Goal: Information Seeking & Learning: Learn about a topic

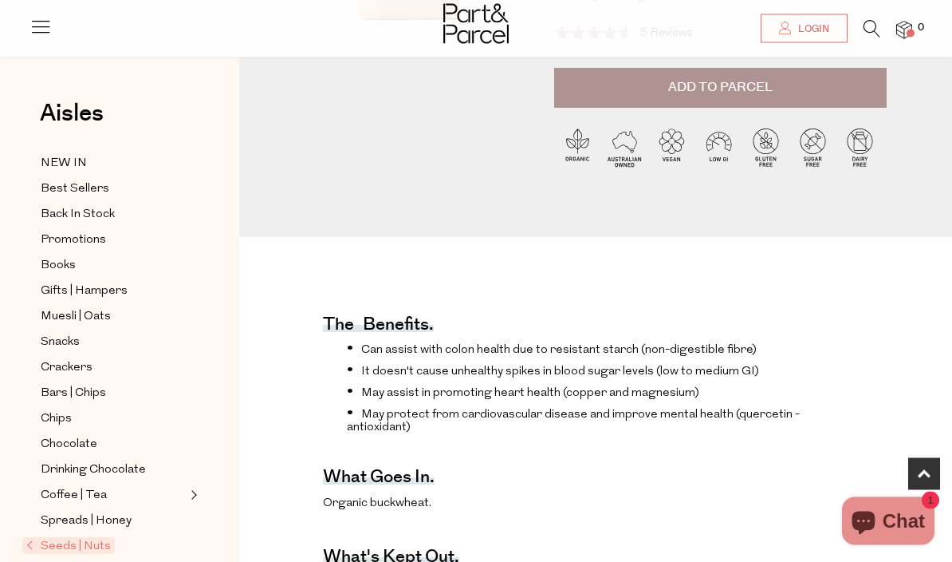
scroll to position [324, 0]
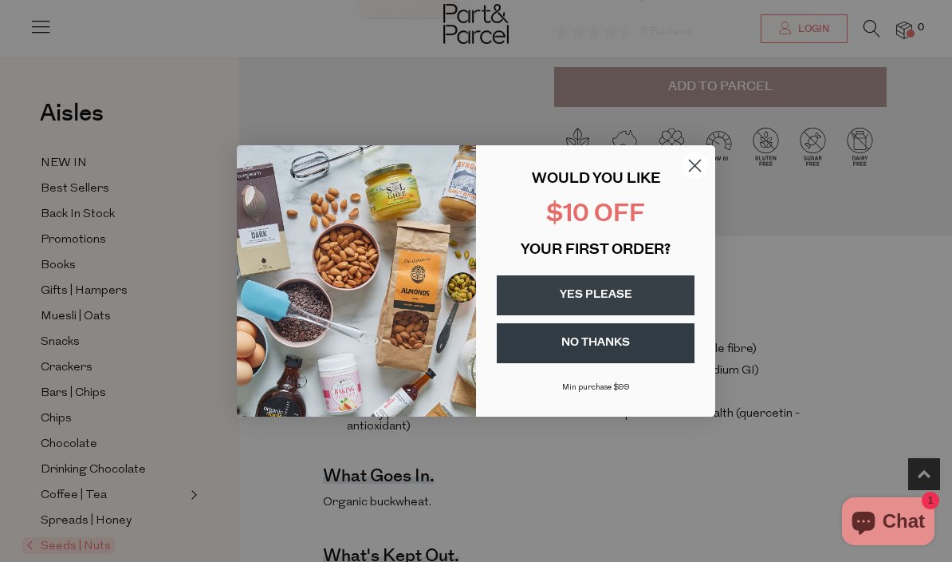
click at [660, 315] on button "YES PLEASE" at bounding box center [596, 295] width 198 height 40
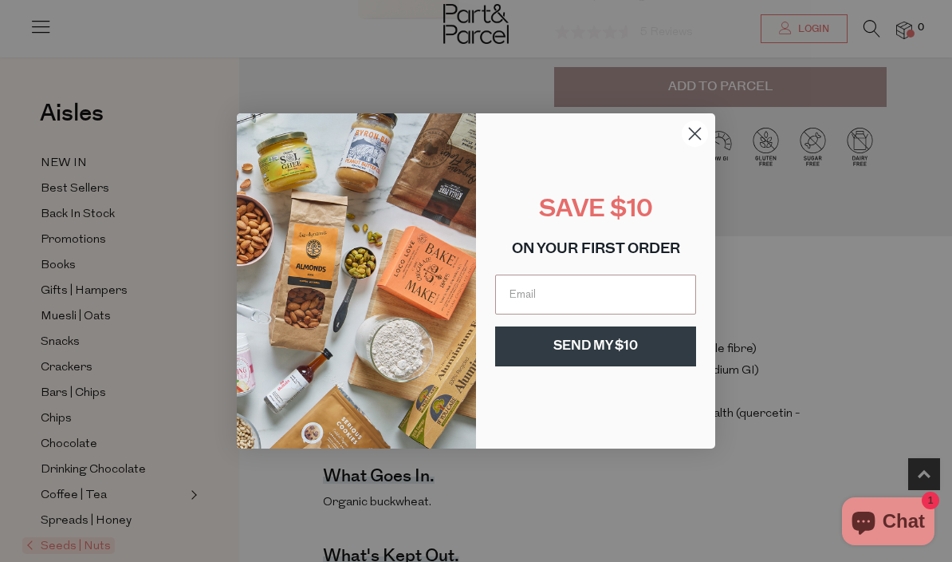
click at [621, 314] on input "Email" at bounding box center [595, 294] width 201 height 40
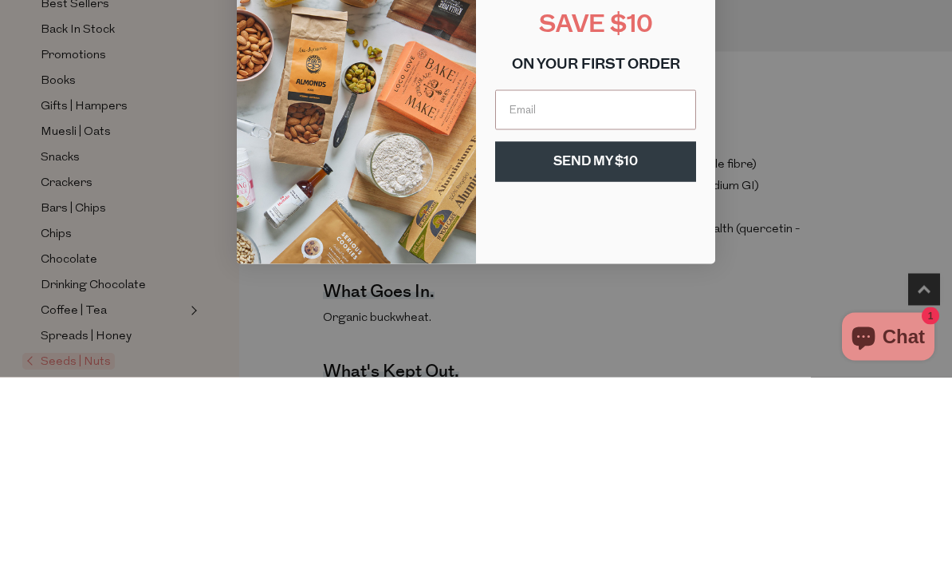
type input "Happyhinterlandcoach@gmail.com"
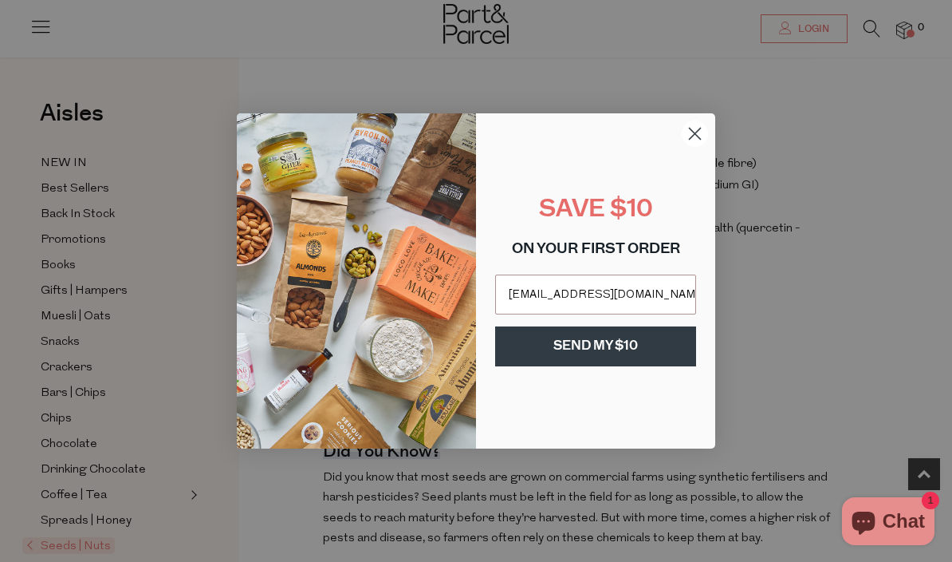
click at [652, 366] on button "SEND MY $10" at bounding box center [595, 346] width 201 height 40
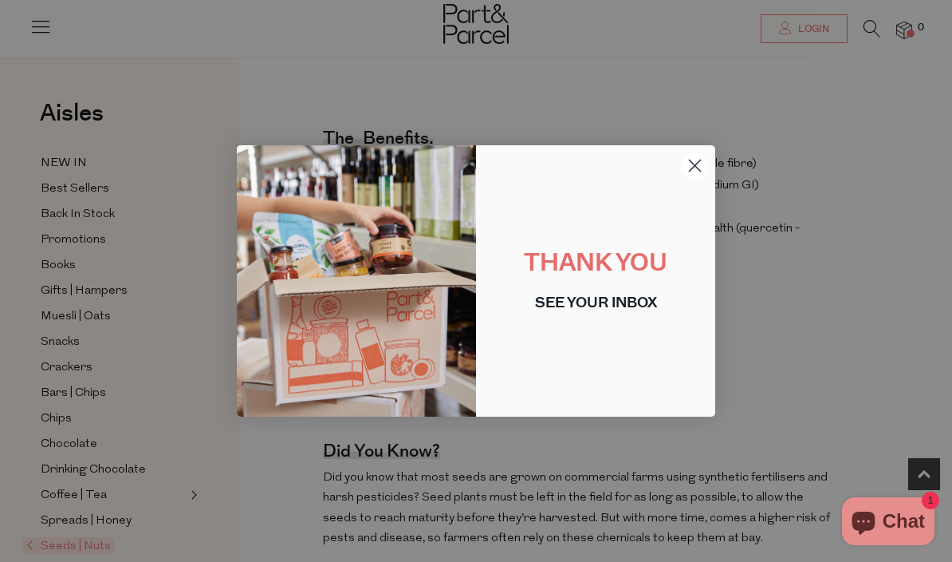
click at [695, 179] on circle "Close dialog" at bounding box center [695, 165] width 26 height 26
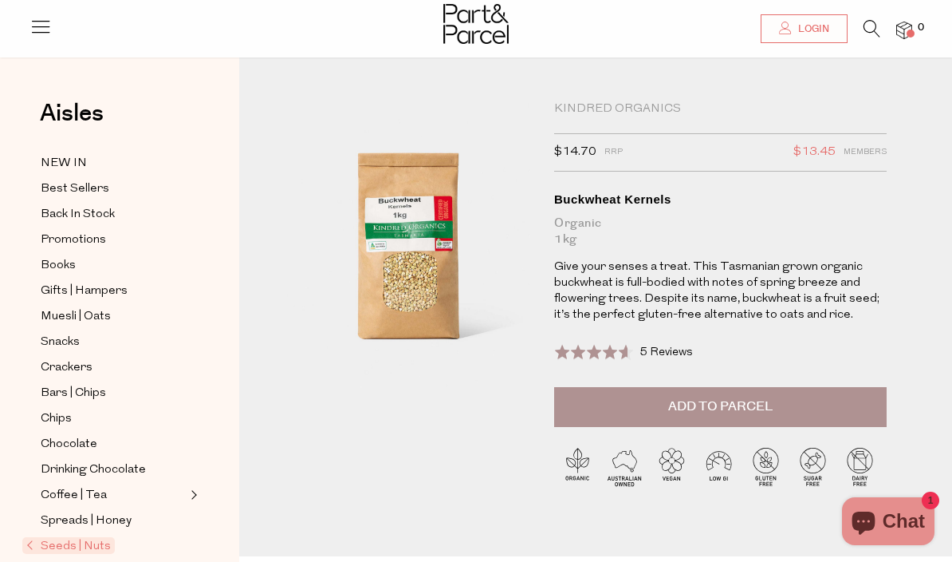
scroll to position [0, 0]
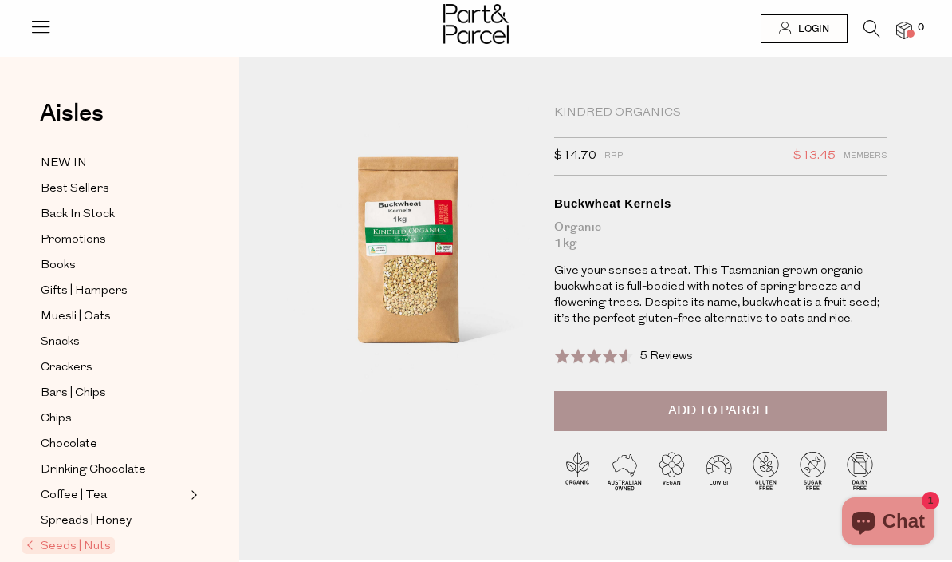
click at [834, 422] on button "Add to Parcel" at bounding box center [720, 411] width 333 height 40
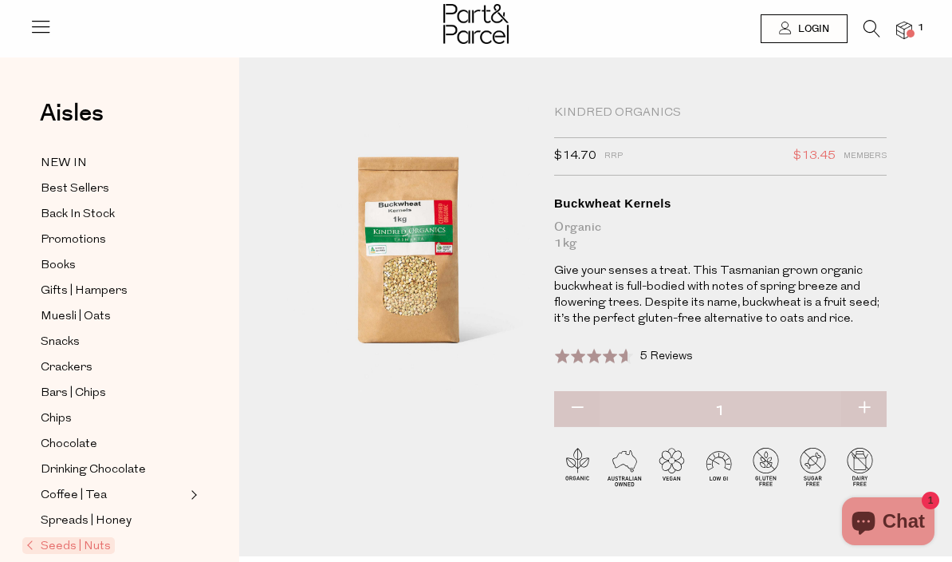
click at [66, 214] on span "Back In Stock" at bounding box center [78, 214] width 74 height 19
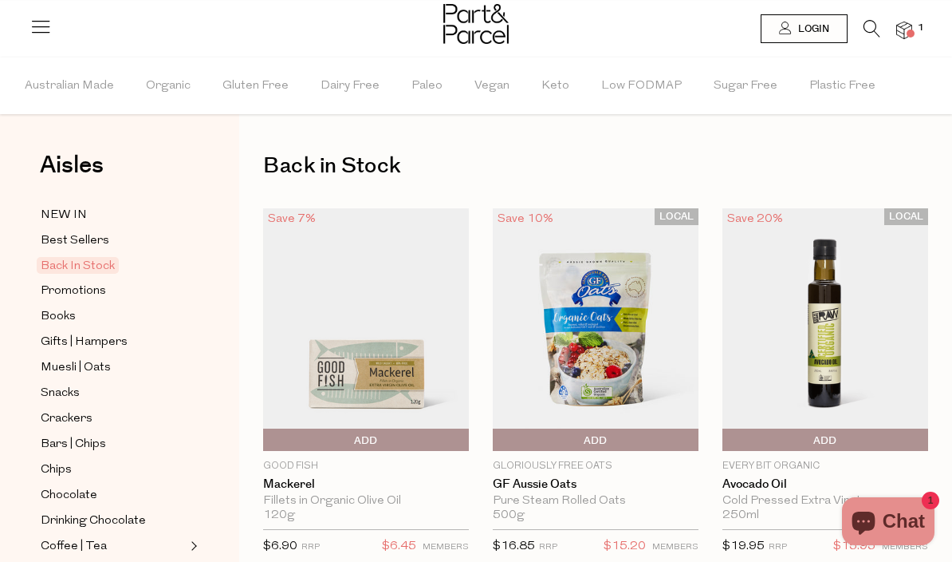
click at [65, 290] on span "Promotions" at bounding box center [73, 291] width 65 height 19
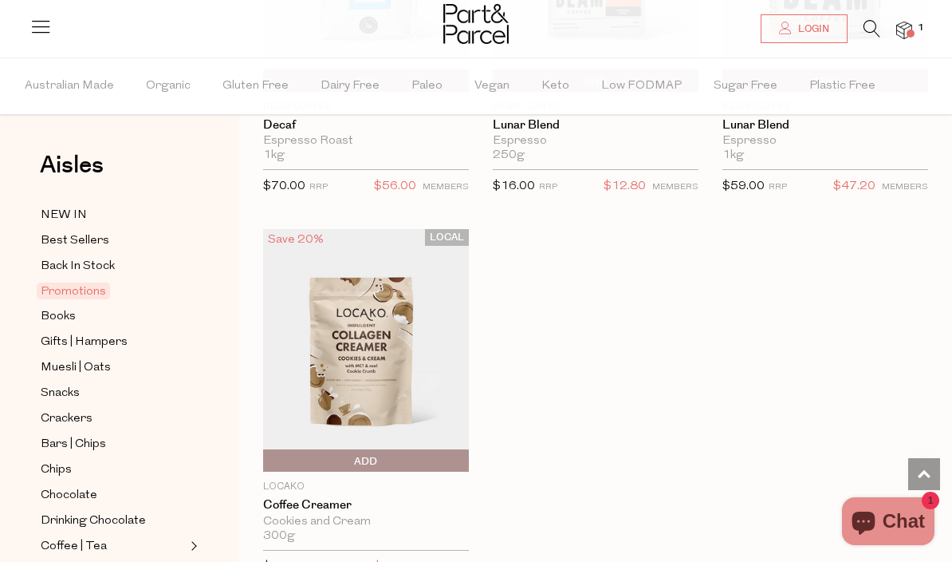
scroll to position [1892, 0]
click at [339, 368] on img at bounding box center [366, 352] width 206 height 243
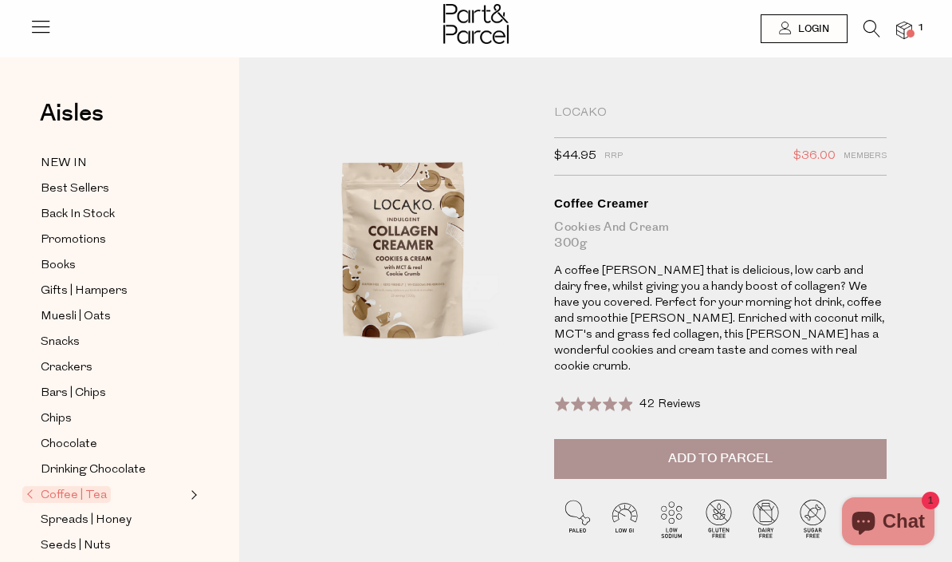
click at [53, 335] on span "Snacks" at bounding box center [60, 342] width 39 height 19
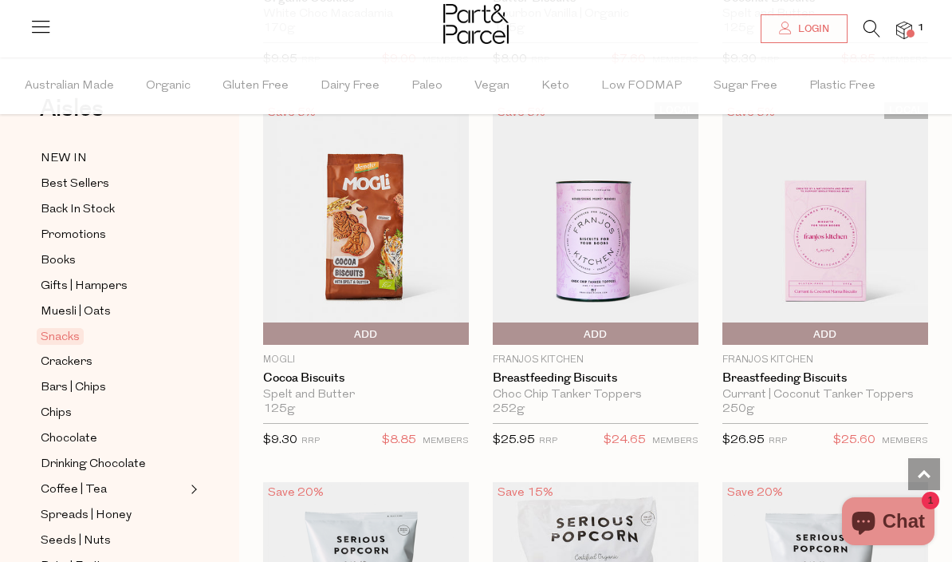
scroll to position [75, 0]
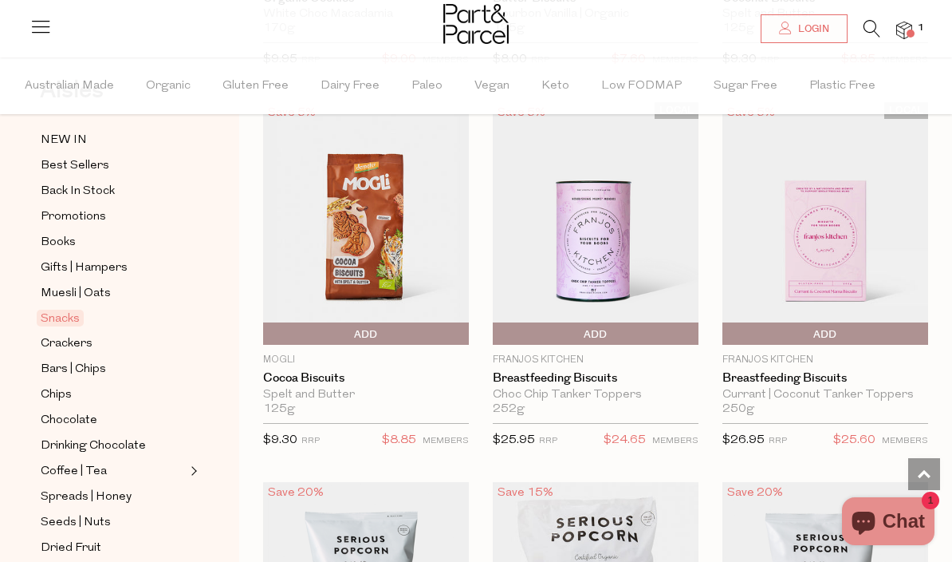
click at [53, 411] on span "Chocolate" at bounding box center [69, 420] width 57 height 19
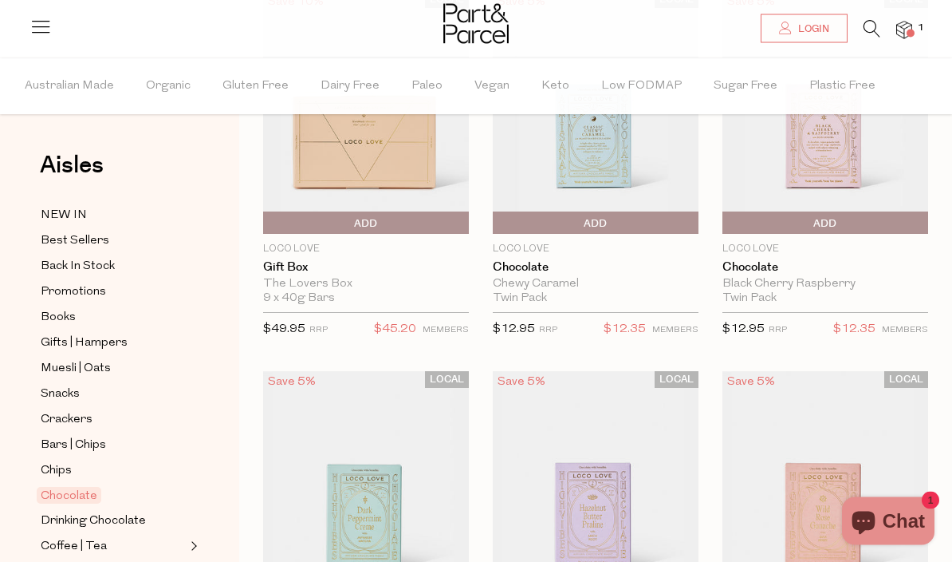
scroll to position [217, 0]
click at [910, 533] on span "Chat" at bounding box center [904, 521] width 42 height 24
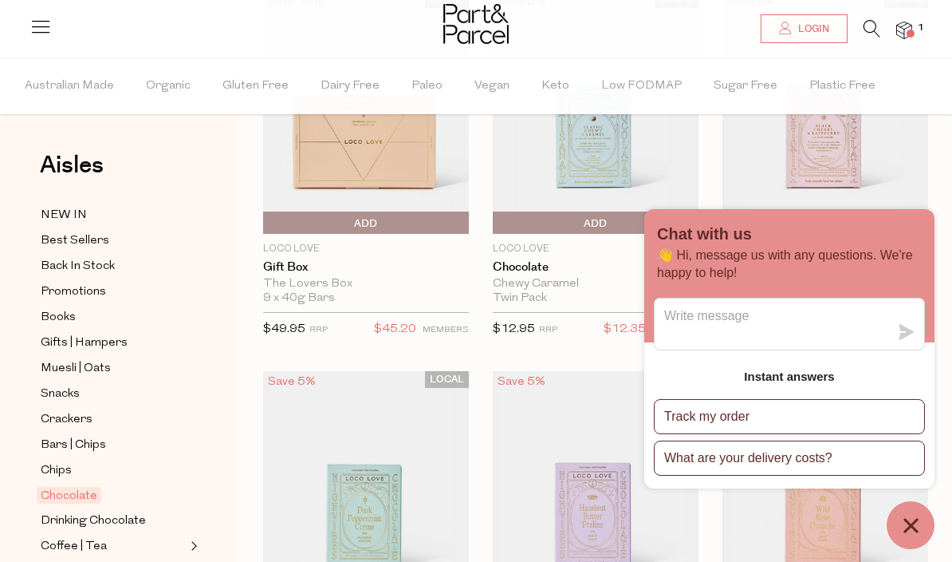
click at [849, 475] on button "What are your delivery costs?" at bounding box center [789, 457] width 271 height 35
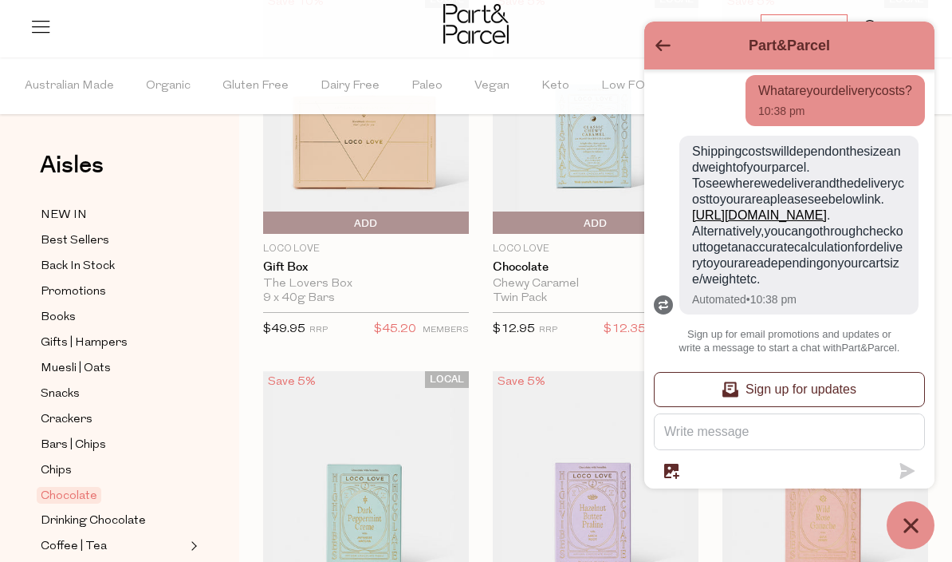
scroll to position [369, 0]
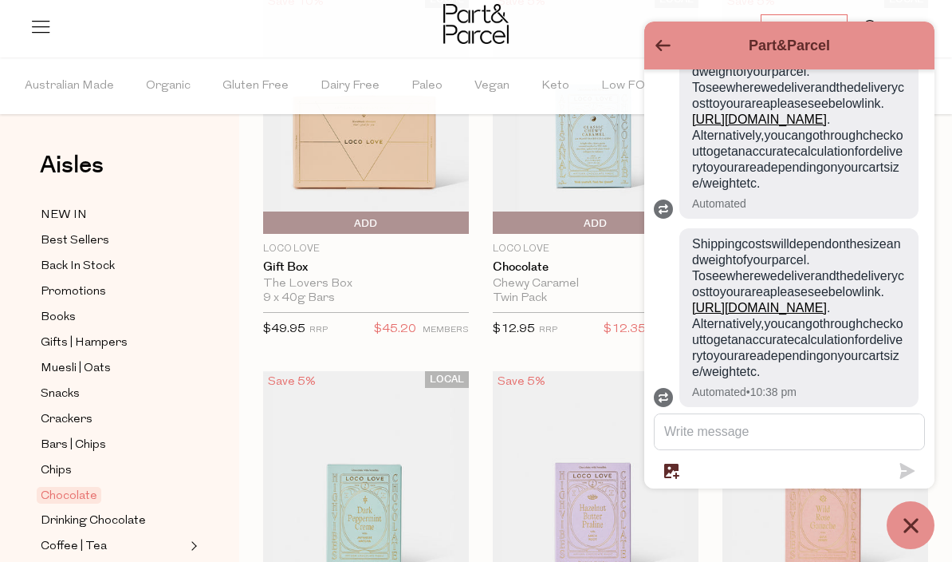
click at [834, 338] on span "Shipping costs will depend on the size and weight of your parcel. To see where …" at bounding box center [799, 308] width 214 height 144
click at [793, 314] on link "https://partandparcel.com.au/pages/delivery-costs" at bounding box center [759, 308] width 135 height 14
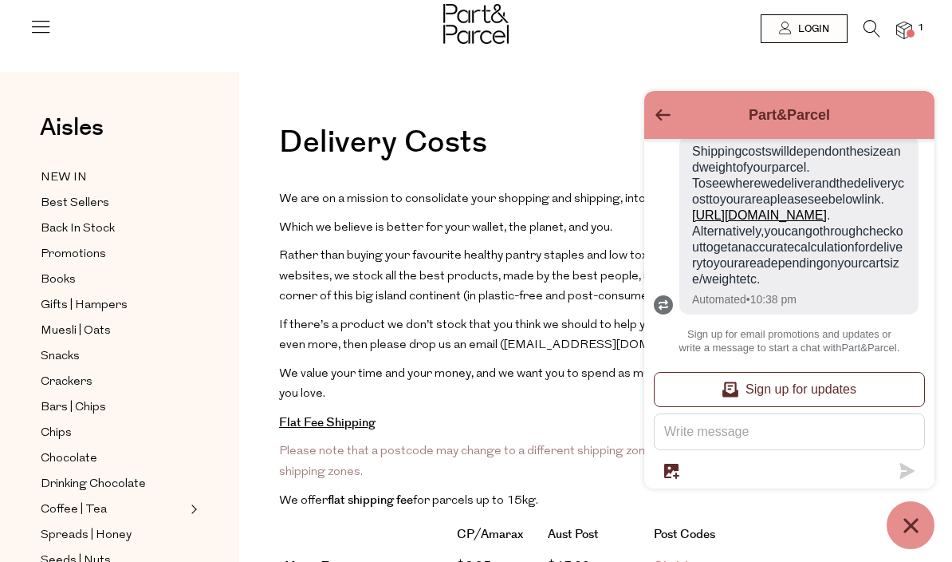
click at [918, 519] on icon "Chat window" at bounding box center [911, 525] width 14 height 14
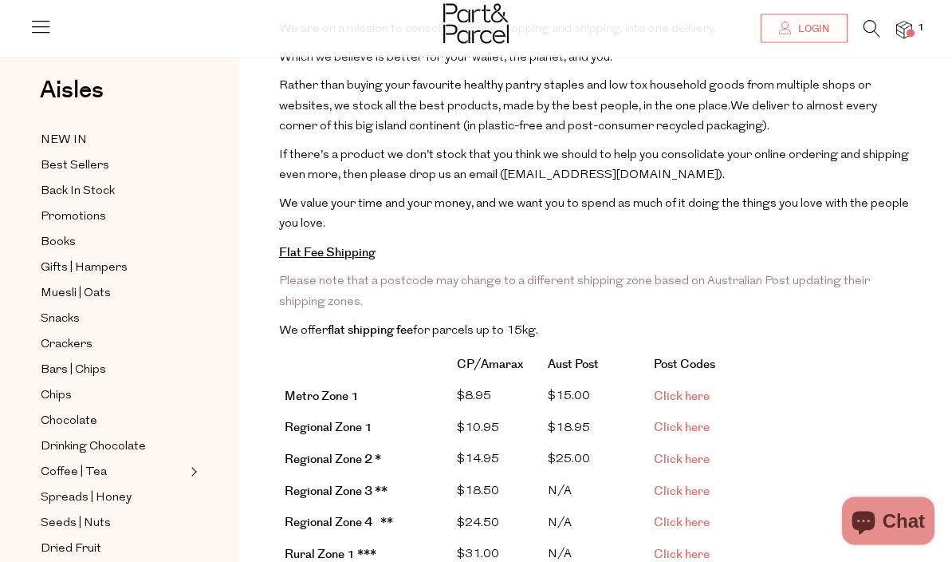
scroll to position [170, 0]
click at [692, 420] on span "Click here" at bounding box center [682, 427] width 56 height 17
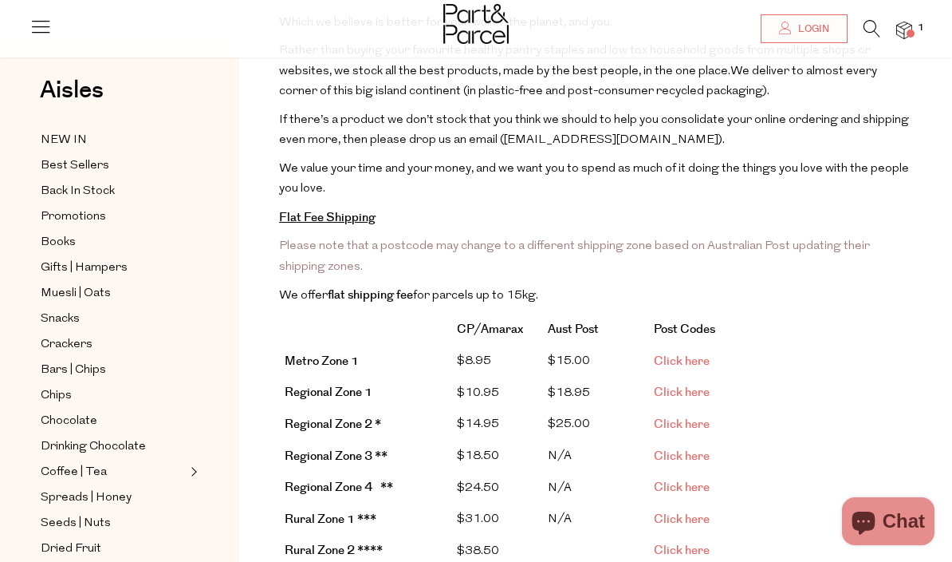
click at [298, 422] on b "Regional Zone 2 *" at bounding box center [333, 424] width 97 height 17
click at [369, 416] on b "Regional Zone 2 *" at bounding box center [333, 424] width 97 height 17
click at [699, 421] on span "Click here" at bounding box center [682, 424] width 56 height 17
click at [690, 353] on link "Click here" at bounding box center [682, 361] width 56 height 17
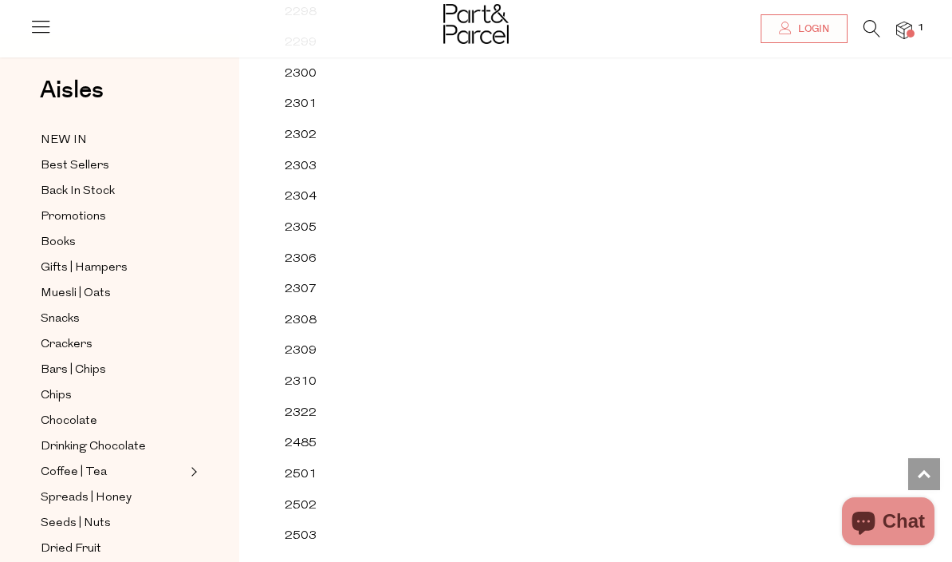
scroll to position [4430, 0]
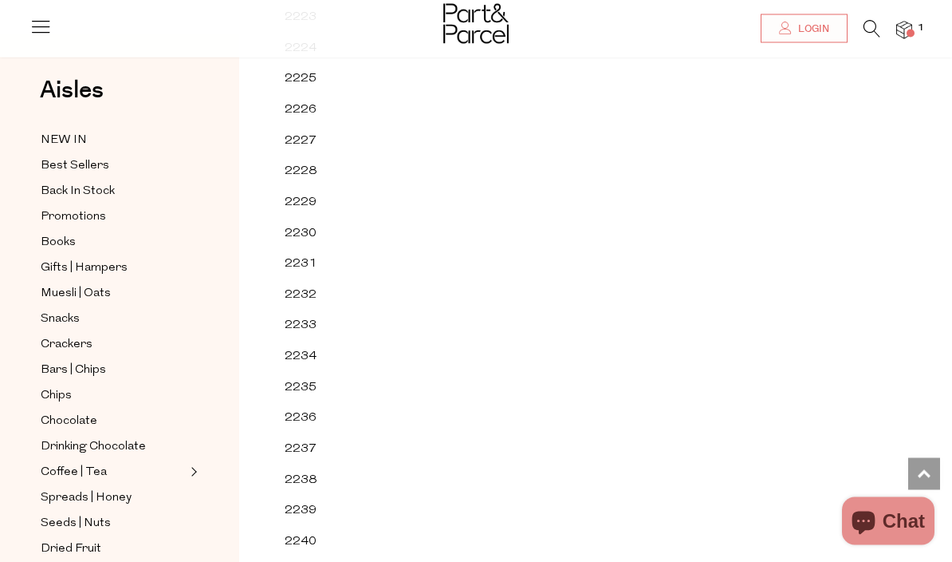
scroll to position [37731, 0]
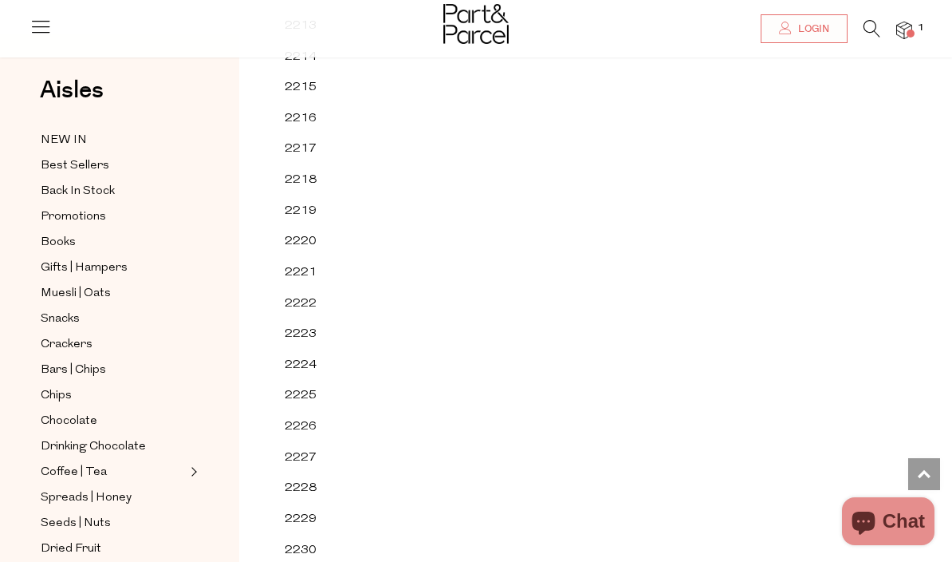
scroll to position [37398, 0]
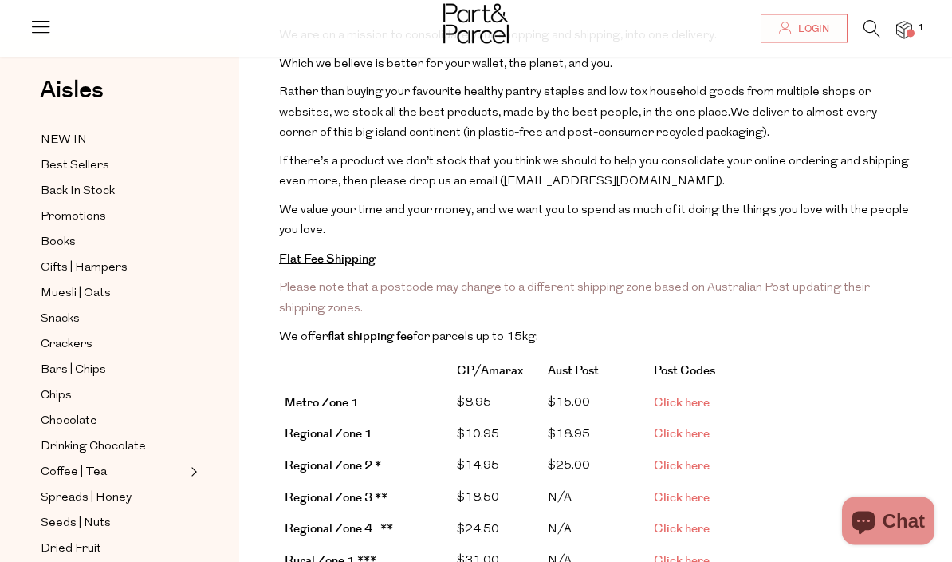
scroll to position [164, 0]
click at [691, 552] on span "Click here" at bounding box center [682, 560] width 56 height 17
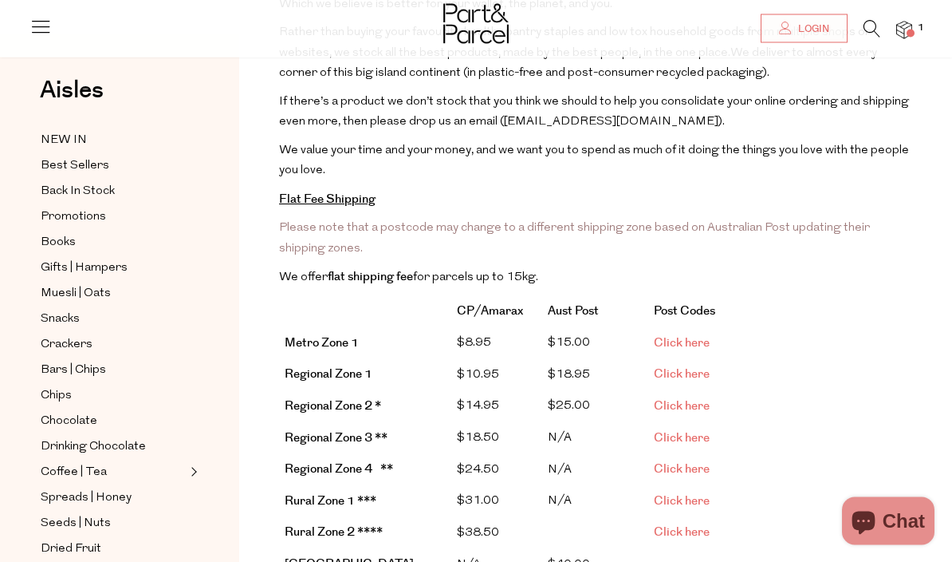
scroll to position [223, 0]
click at [702, 523] on span "Click here" at bounding box center [682, 531] width 56 height 17
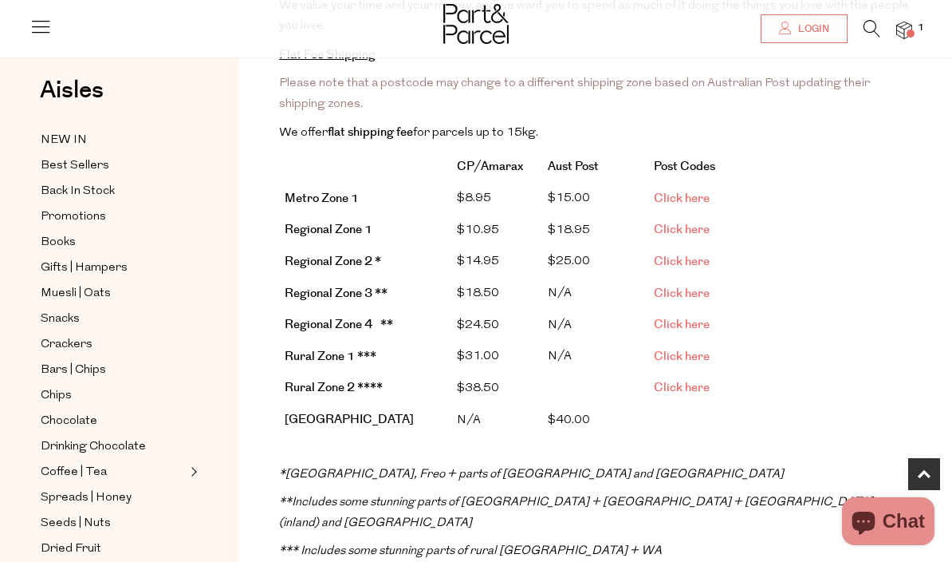
scroll to position [379, 0]
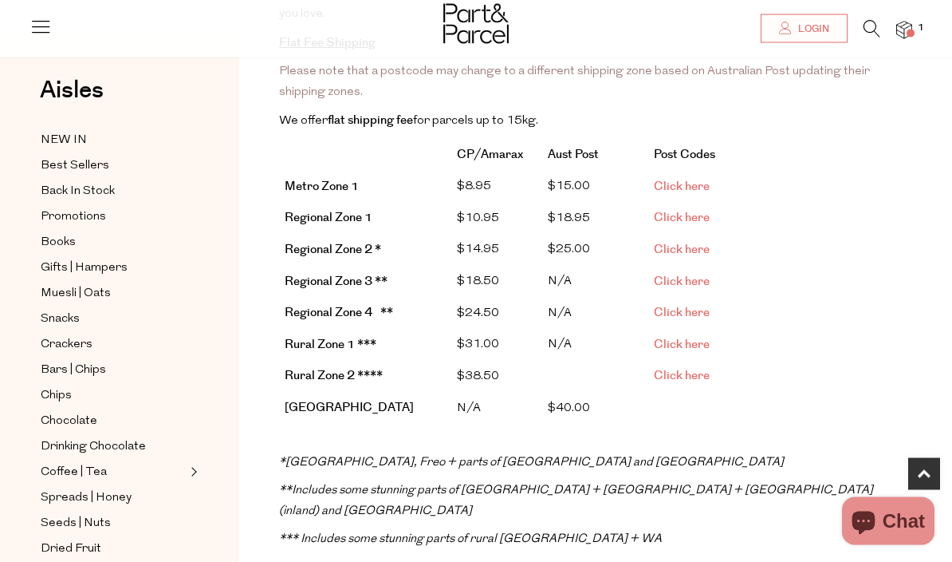
click at [696, 274] on span "Click here" at bounding box center [682, 282] width 56 height 17
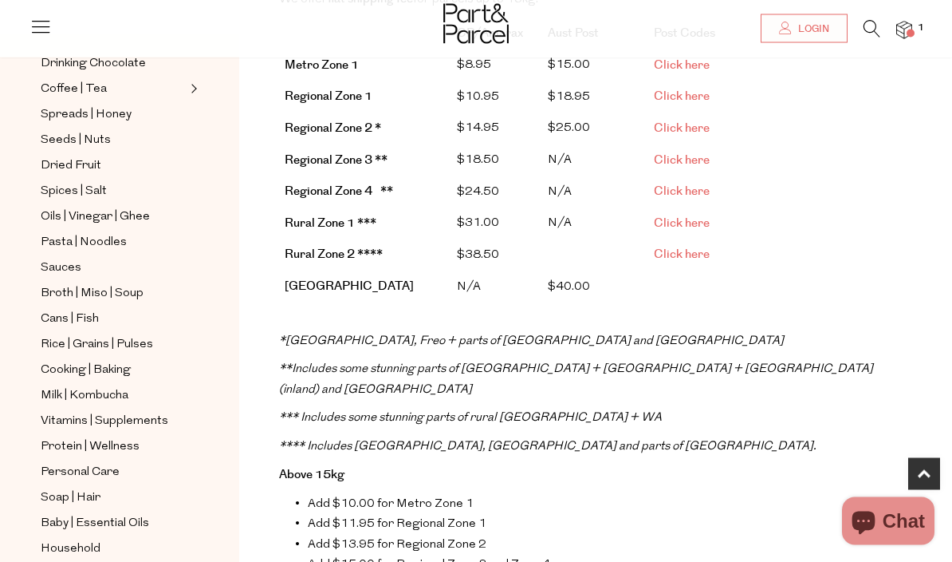
scroll to position [501, 0]
click at [63, 539] on span "Household" at bounding box center [71, 548] width 60 height 19
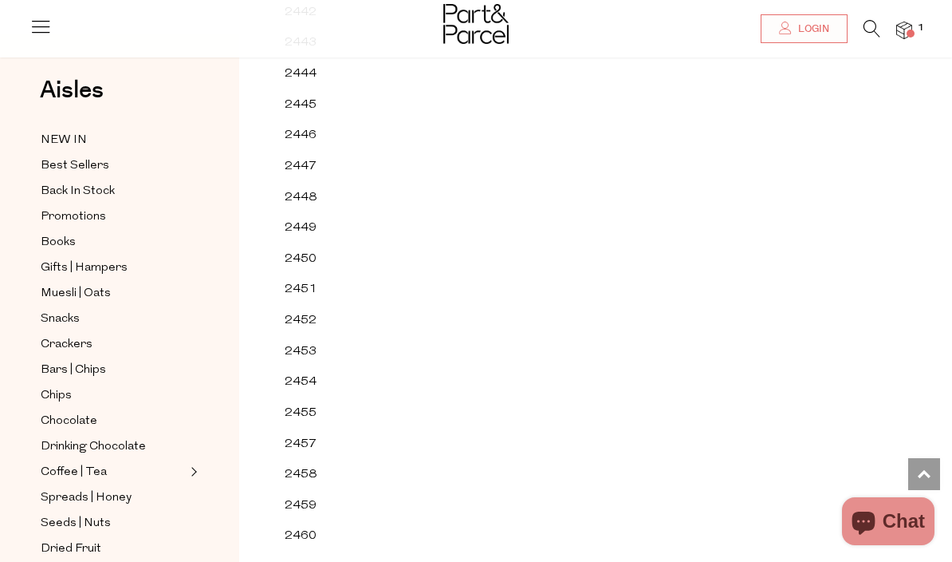
scroll to position [4487, 0]
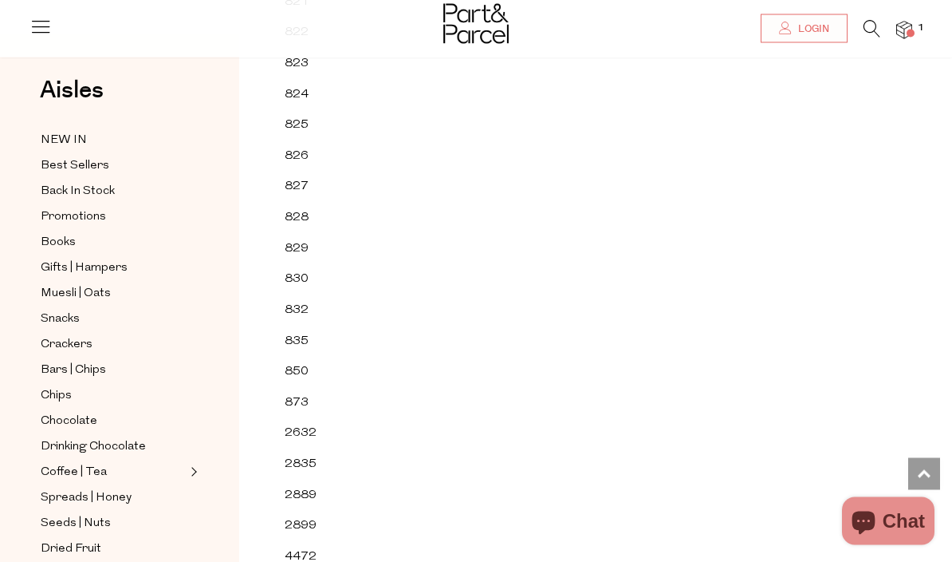
scroll to position [836, 0]
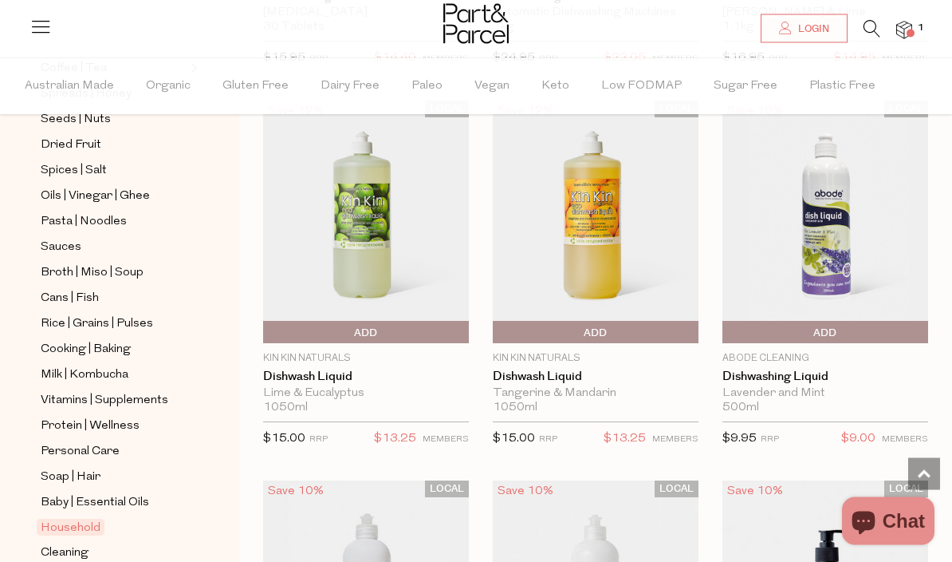
scroll to position [3922, 0]
click at [61, 493] on span "Baby | Essential Oils" at bounding box center [95, 502] width 108 height 19
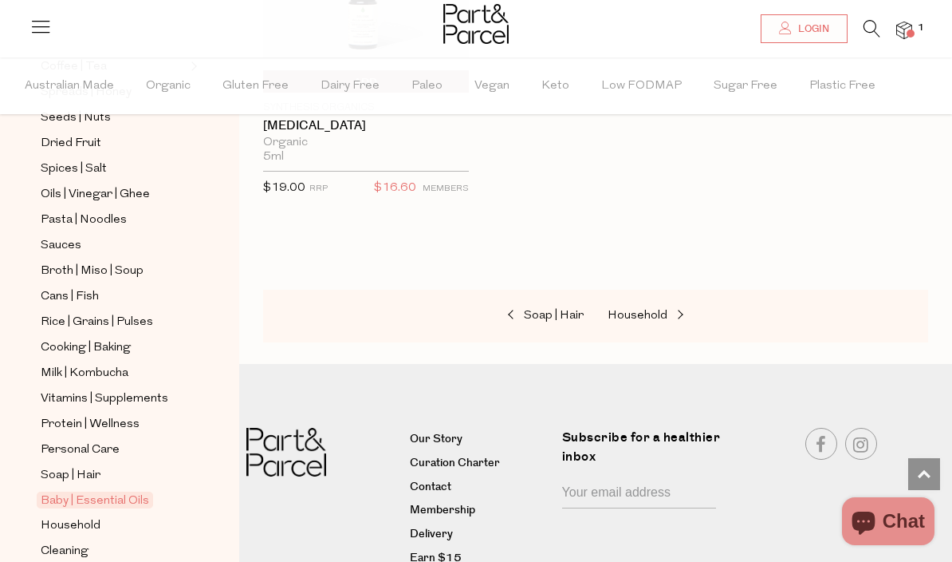
scroll to position [479, 0]
click at [53, 467] on span "Soap | Hair" at bounding box center [71, 476] width 60 height 19
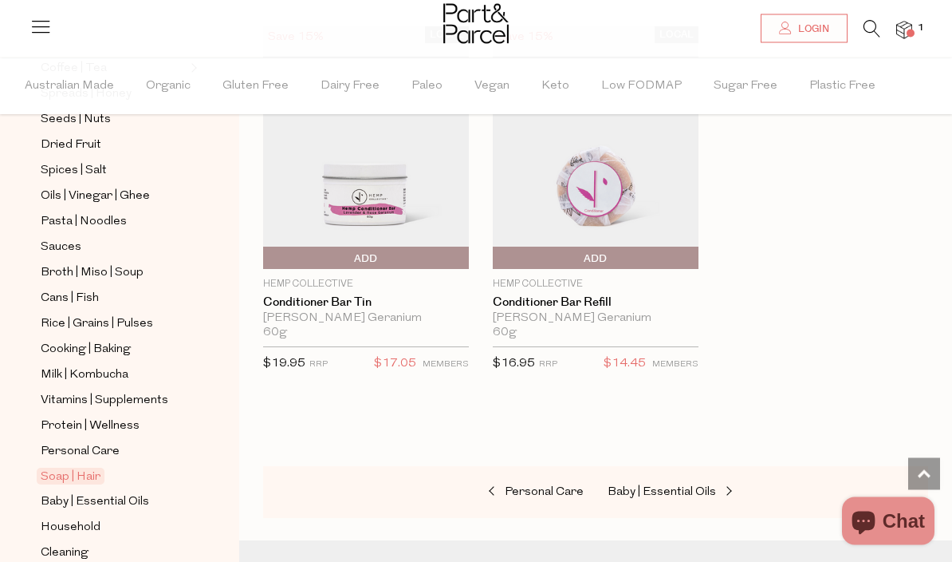
scroll to position [5882, 0]
click at [68, 416] on span "Protein | Wellness" at bounding box center [90, 425] width 99 height 19
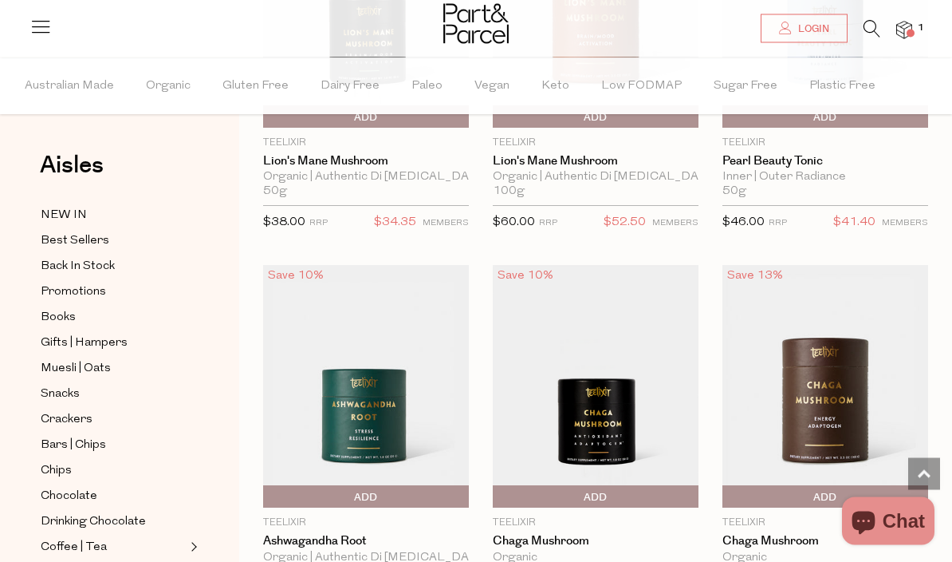
scroll to position [4884, 0]
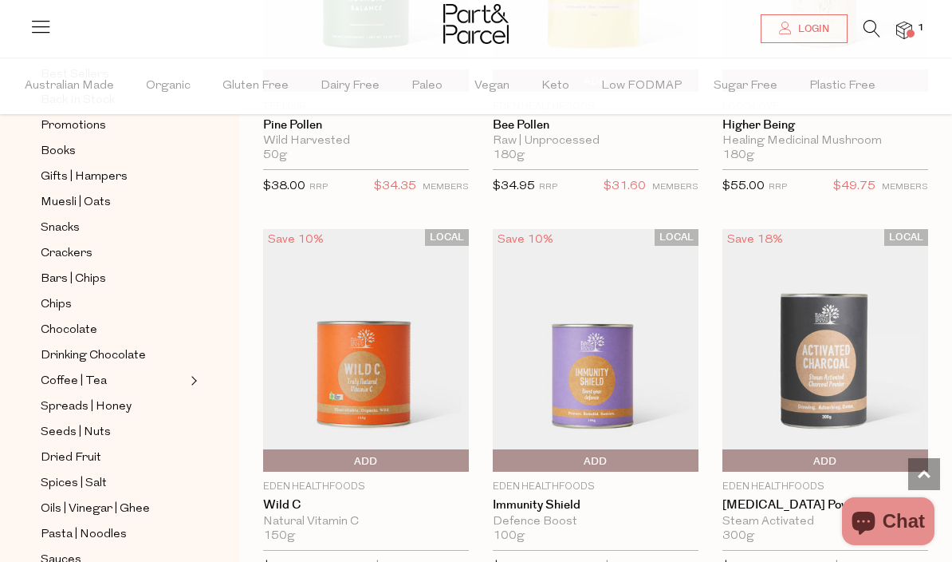
scroll to position [209, 0]
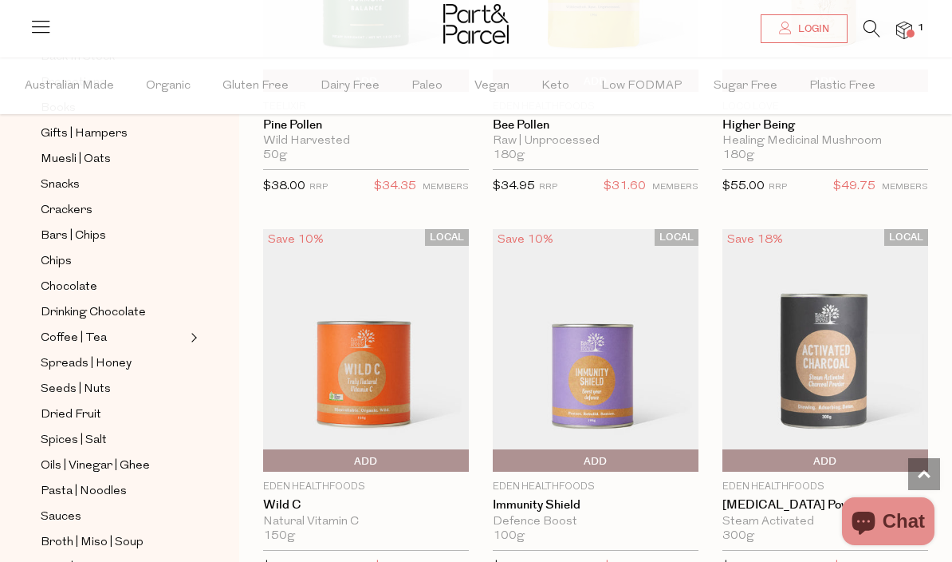
click at [61, 278] on span "Chocolate" at bounding box center [69, 287] width 57 height 19
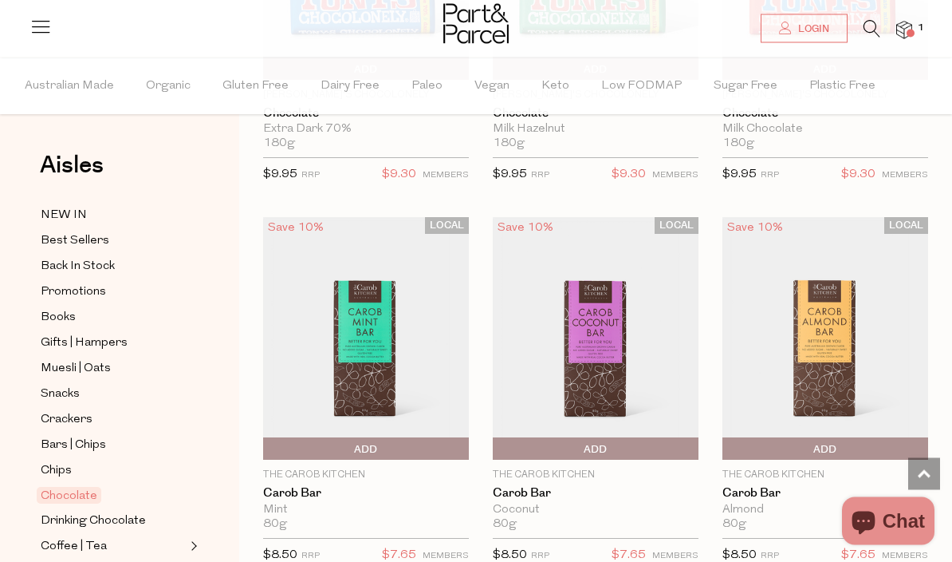
scroll to position [5370, 0]
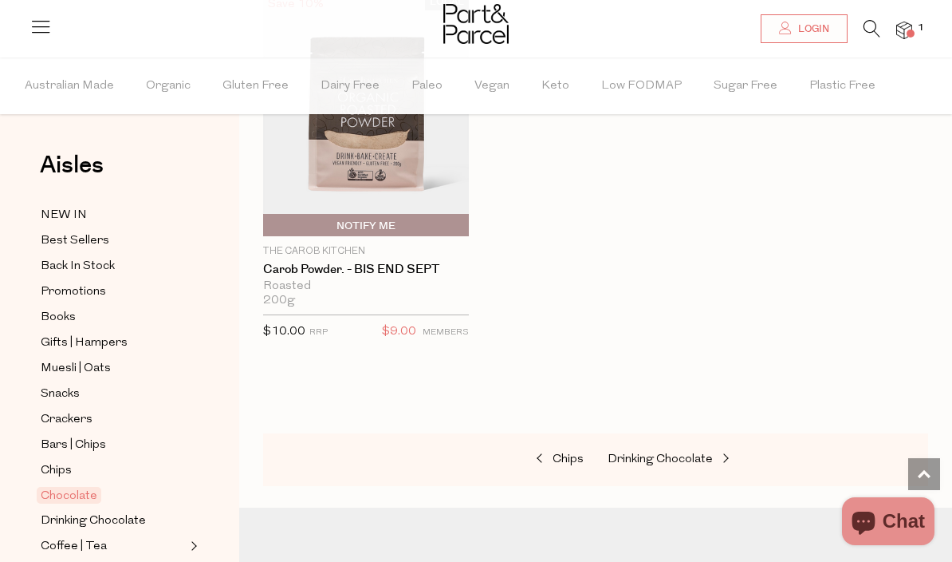
scroll to position [7625, 0]
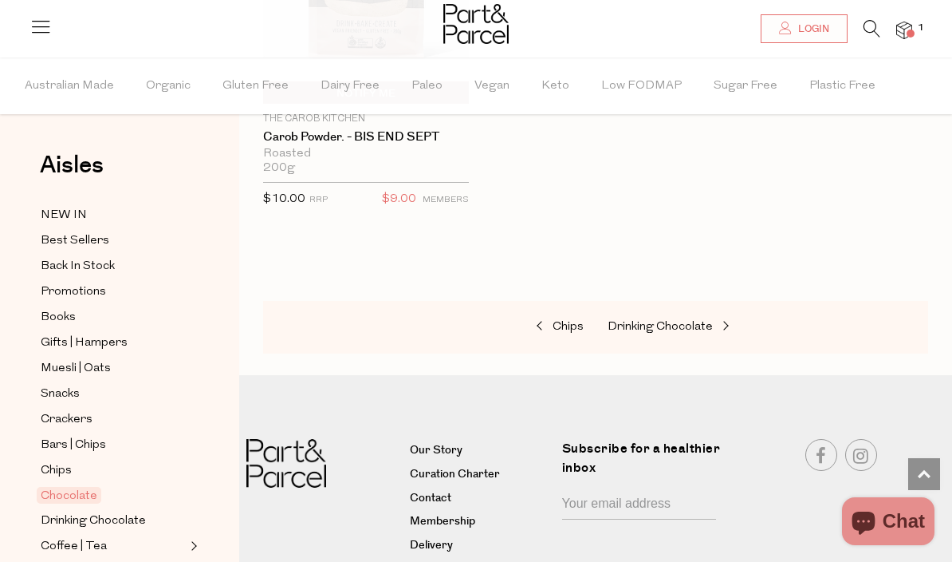
click at [45, 461] on span "Chips" at bounding box center [56, 470] width 31 height 19
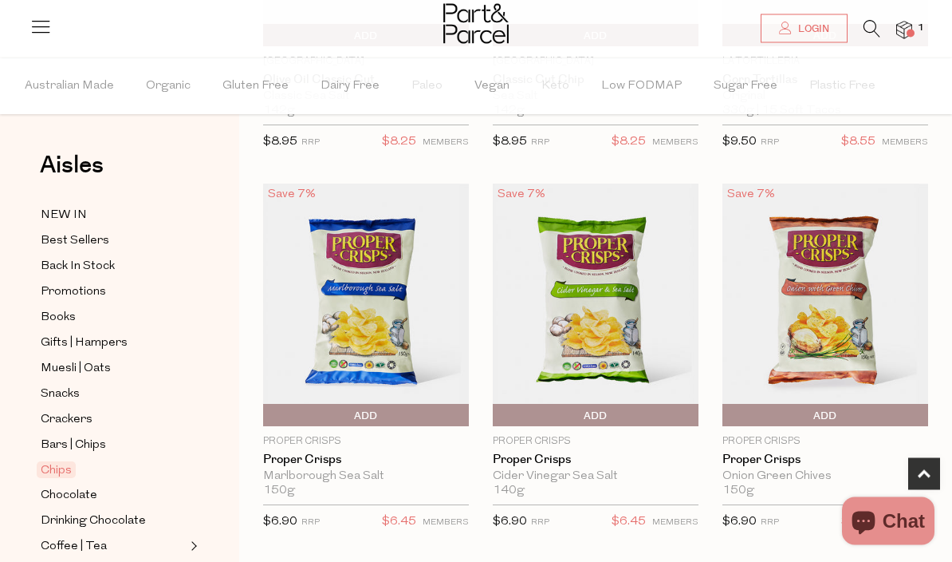
scroll to position [814, 0]
click at [66, 436] on span "Bars | Chips" at bounding box center [73, 445] width 65 height 19
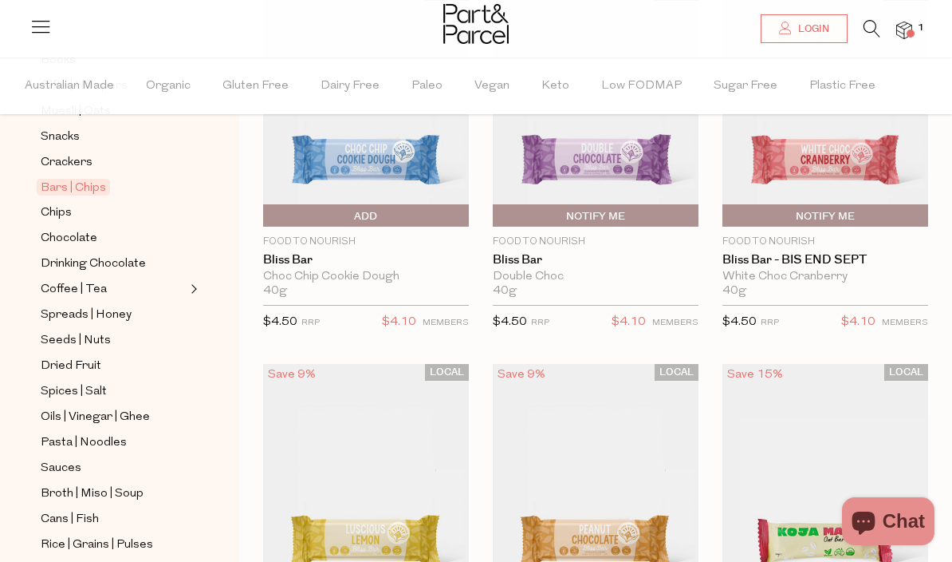
scroll to position [258, 0]
click at [104, 286] on link "Coffee | Tea" at bounding box center [113, 288] width 145 height 20
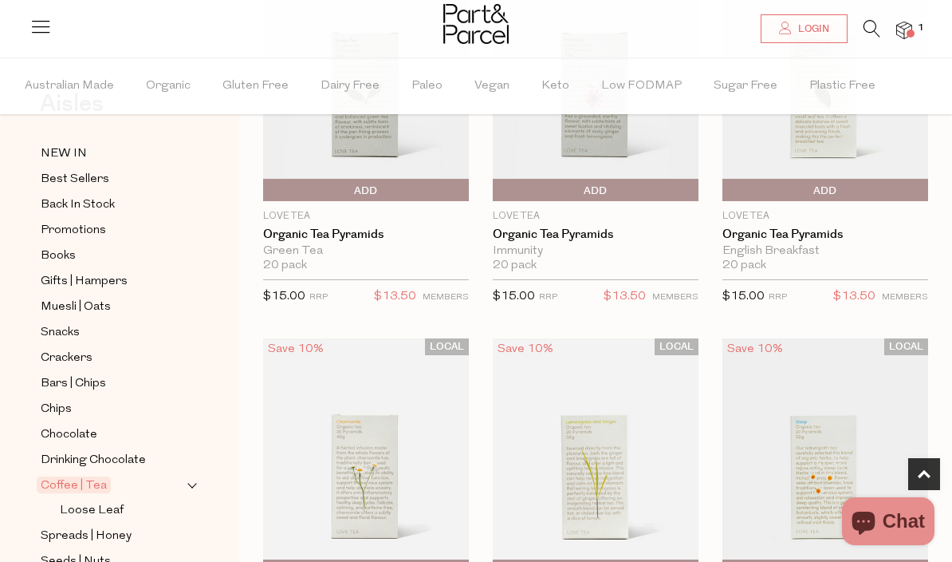
scroll to position [103, 0]
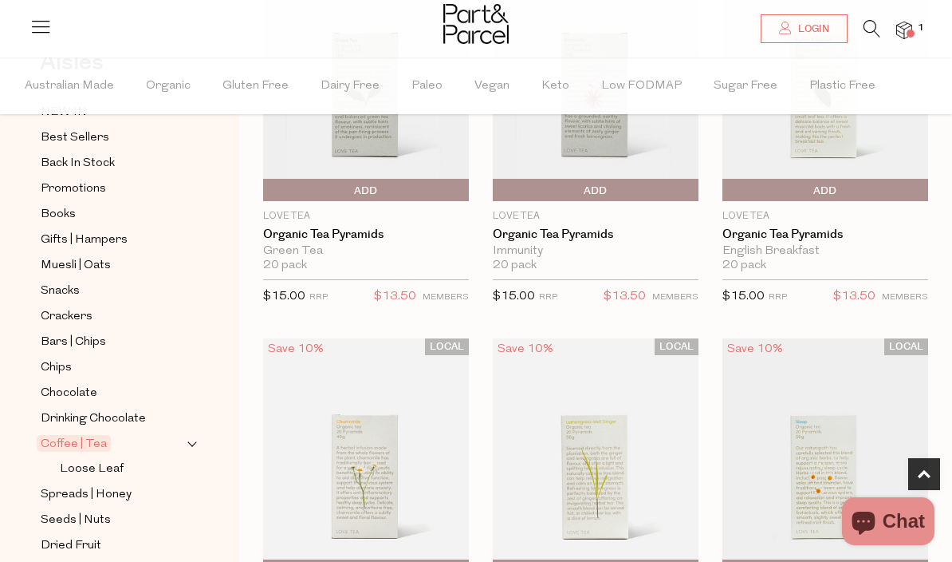
click at [116, 485] on span "Spreads | Honey" at bounding box center [86, 494] width 91 height 19
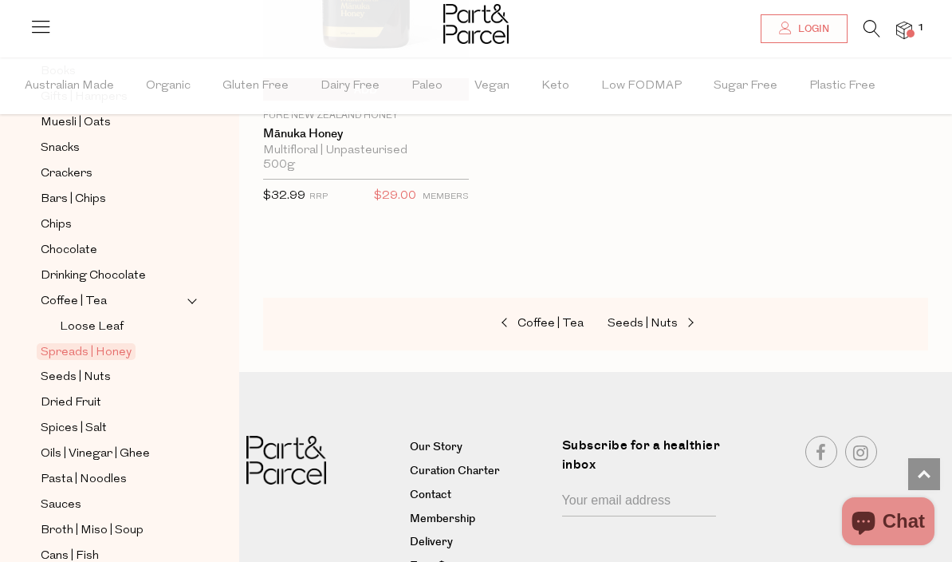
scroll to position [246, 0]
click at [70, 367] on span "Seeds | Nuts" at bounding box center [76, 376] width 70 height 19
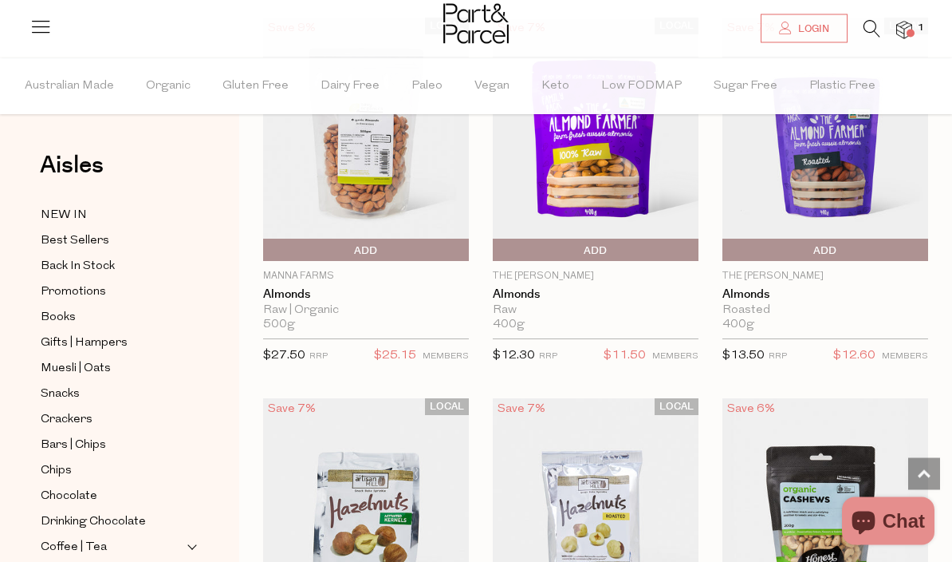
scroll to position [2470, 0]
click at [605, 404] on img at bounding box center [596, 518] width 206 height 243
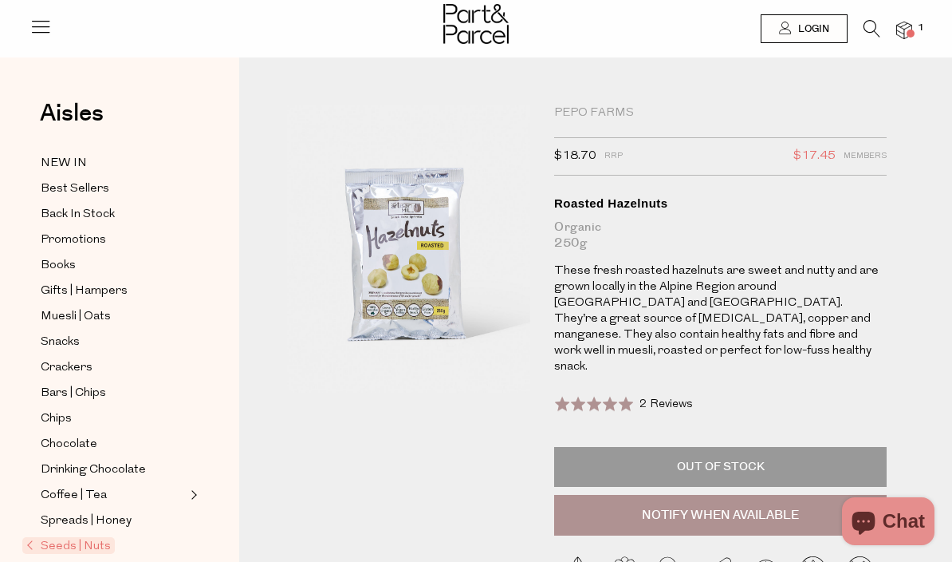
click at [535, 83] on div "Seeds | Nuts Pepo Farms $18.70 RRP $17.45 Members Available: Translation missin…" at bounding box center [595, 397] width 713 height 633
click at [853, 325] on p "These fresh roasted hazelnuts are sweet and nutty and are grown locally in the …" at bounding box center [720, 319] width 333 height 112
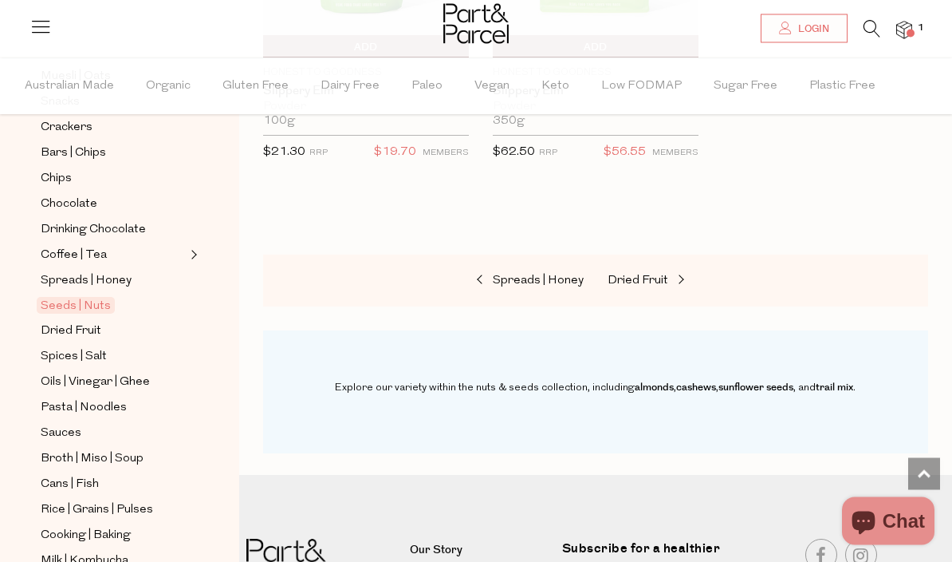
scroll to position [294, 0]
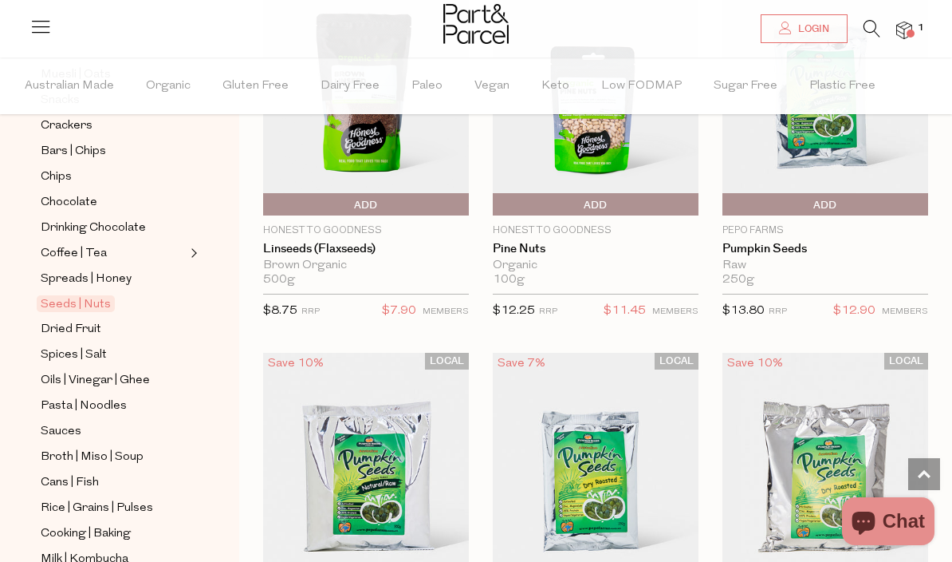
click at [87, 345] on span "Spices | Salt" at bounding box center [74, 354] width 66 height 19
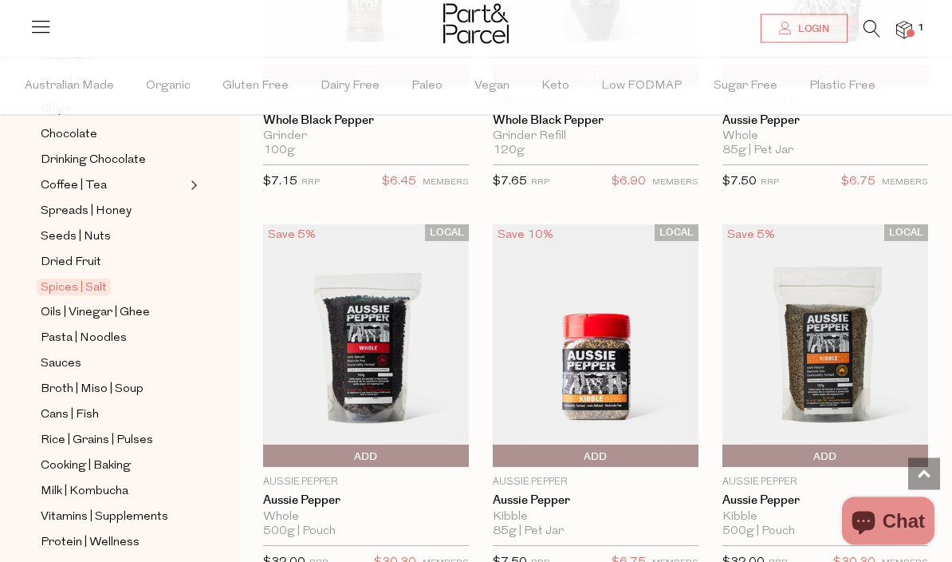
scroll to position [1925, 0]
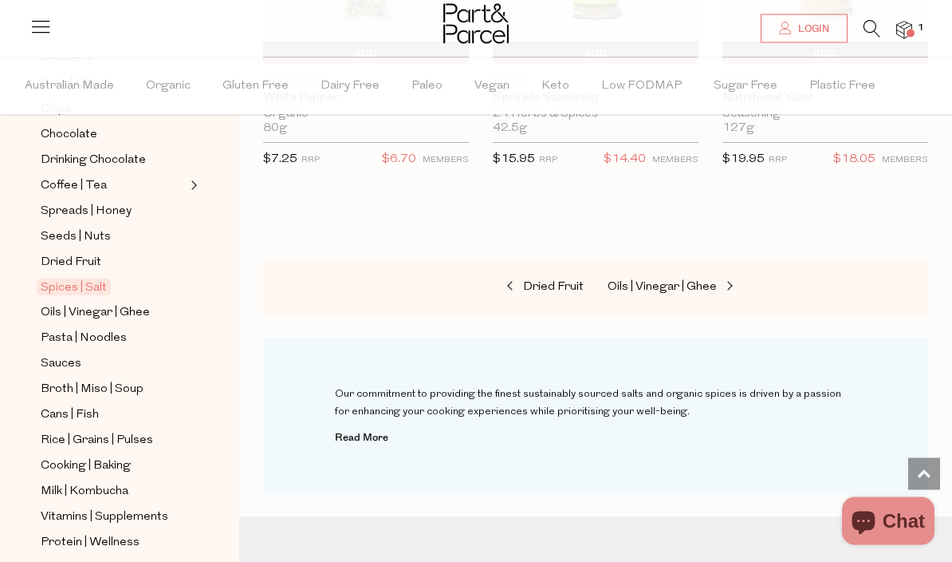
scroll to position [7268, 0]
click at [122, 303] on span "Oils | Vinegar | Ghee" at bounding box center [95, 312] width 109 height 19
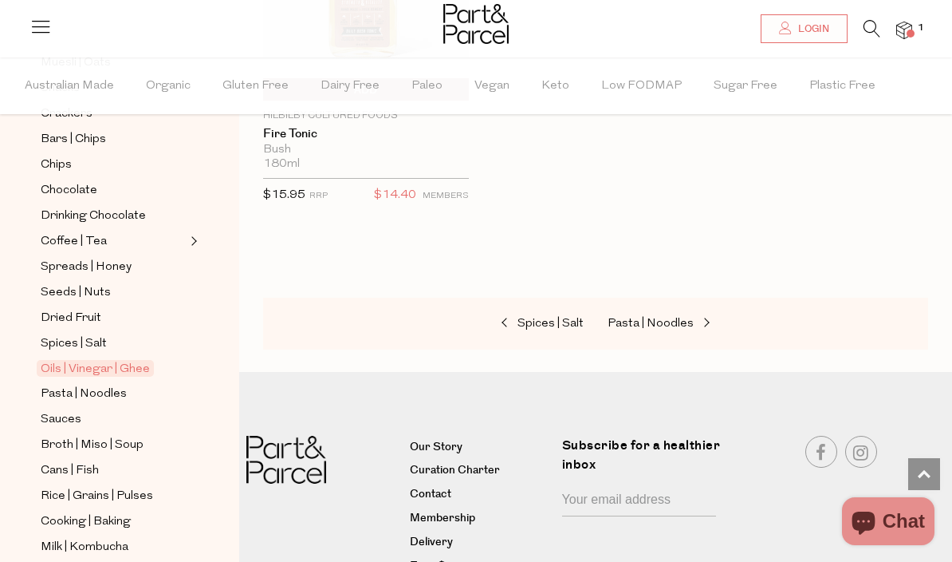
scroll to position [312, 0]
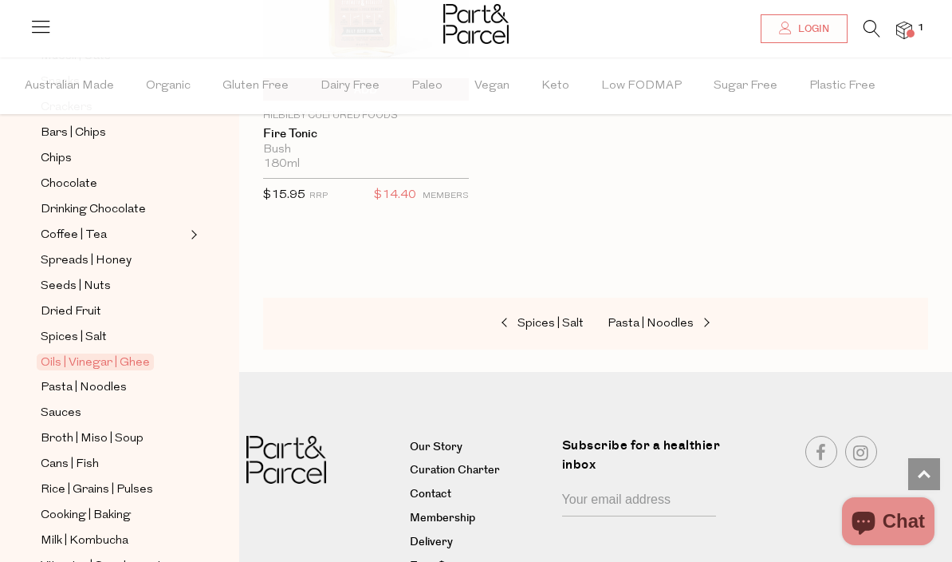
click at [107, 378] on span "Pasta | Noodles" at bounding box center [84, 387] width 86 height 19
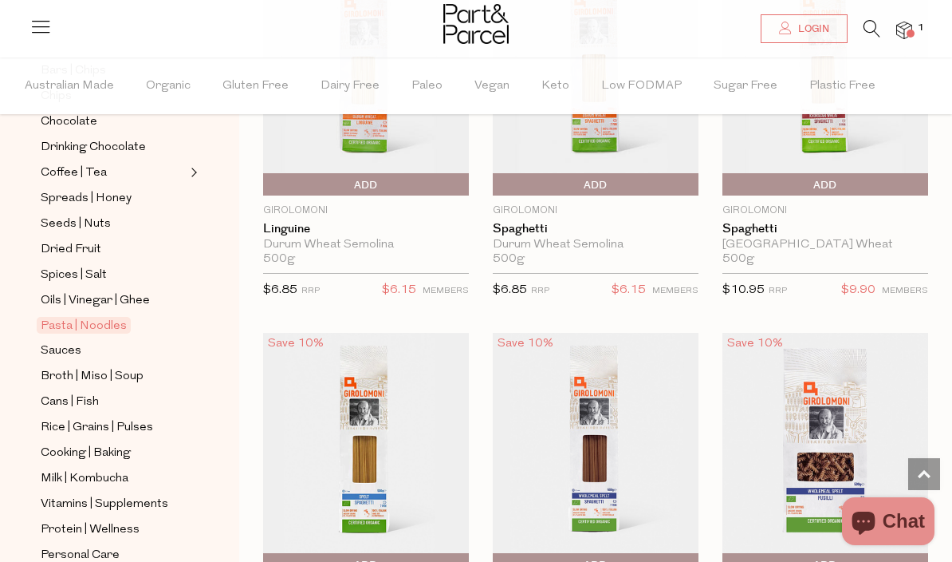
scroll to position [375, 0]
click at [108, 417] on span "Rice | Grains | Pulses" at bounding box center [97, 426] width 112 height 19
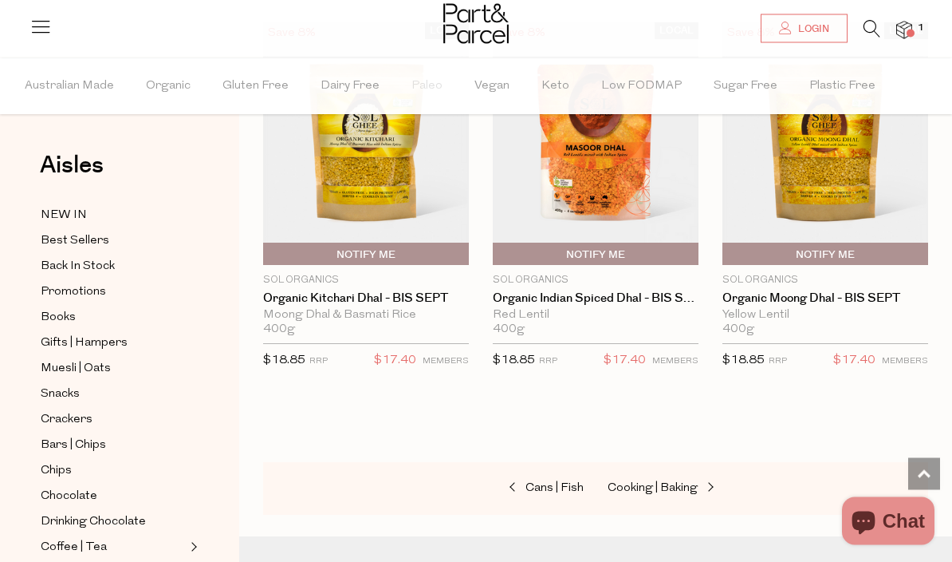
scroll to position [4775, 0]
